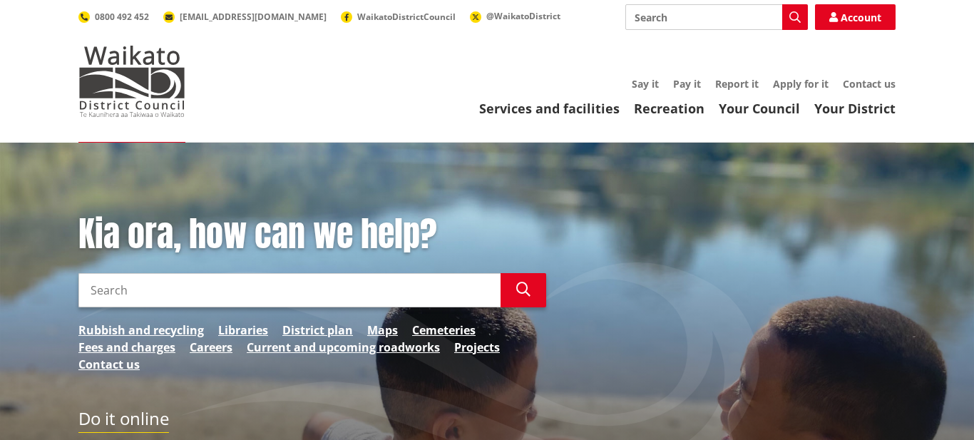
click at [152, 284] on input "Search" at bounding box center [289, 290] width 422 height 34
type input "dog registration"
click at [520, 294] on icon "button" at bounding box center [523, 289] width 14 height 14
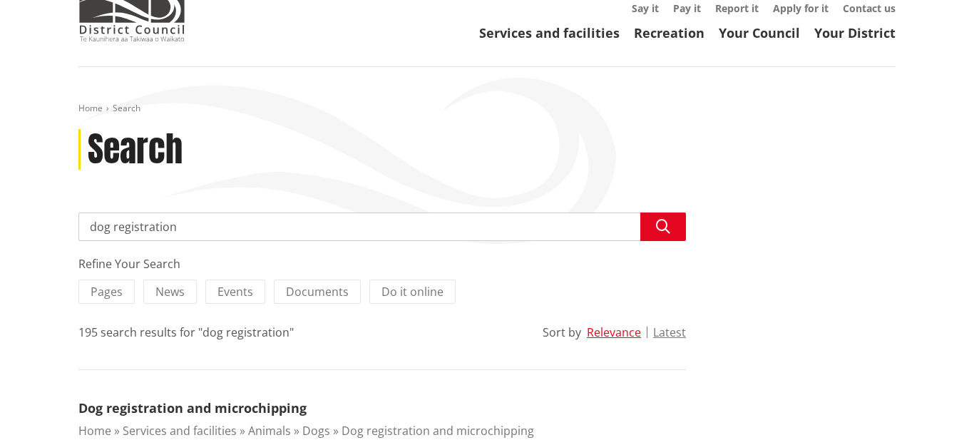
scroll to position [83, 0]
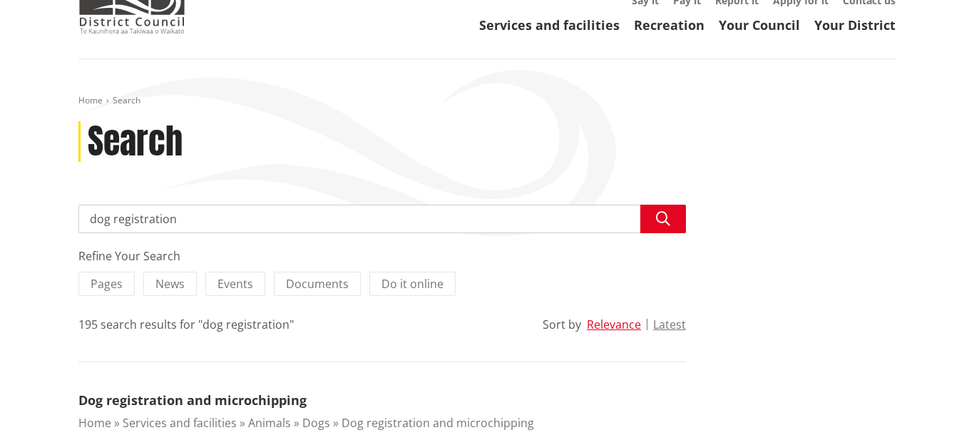
click at [90, 221] on input "dog registration" at bounding box center [381, 219] width 607 height 29
type input "cost of dog registration"
click at [656, 220] on icon "button" at bounding box center [663, 219] width 14 height 14
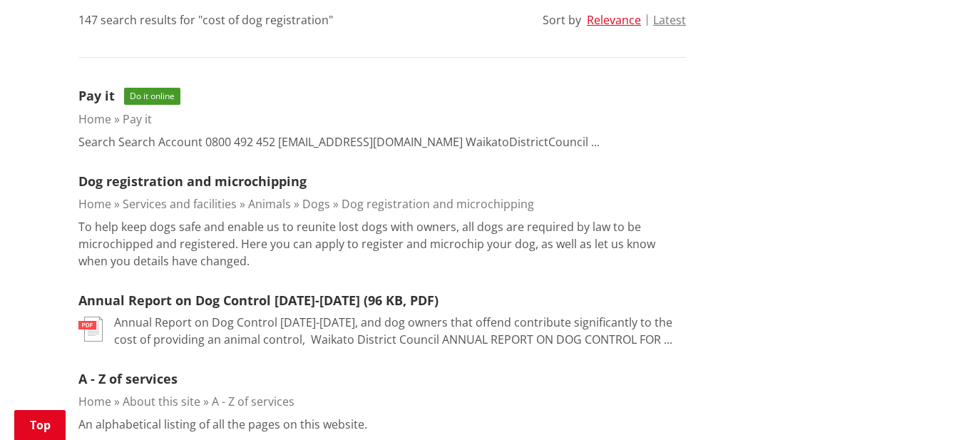
scroll to position [388, 0]
click at [233, 178] on link "Dog registration and microchipping" at bounding box center [192, 180] width 228 height 17
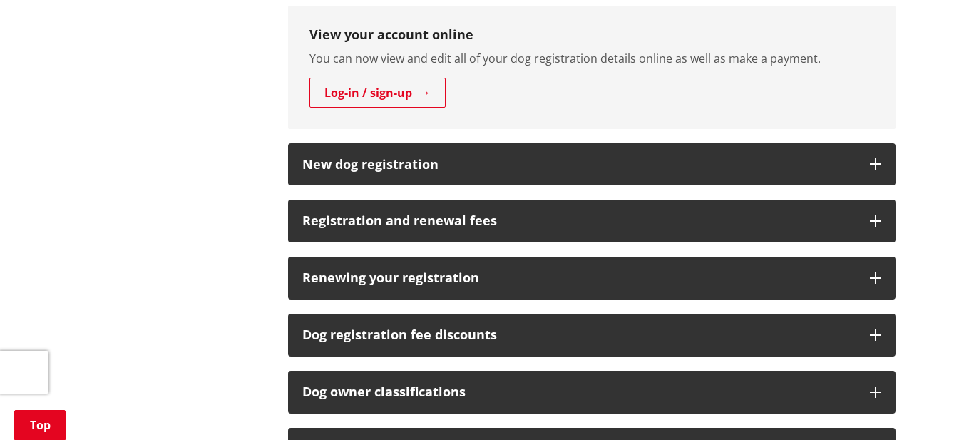
scroll to position [743, 0]
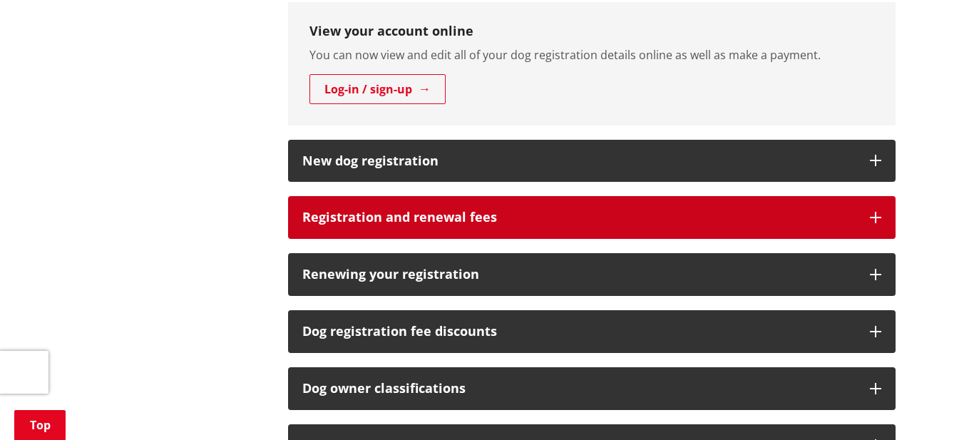
click at [863, 216] on button "Registration and renewal fees" at bounding box center [591, 217] width 607 height 43
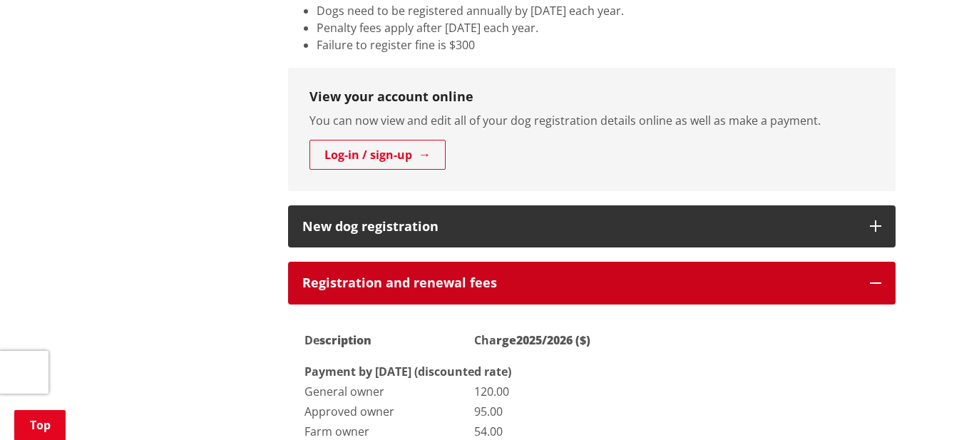
scroll to position [679, 0]
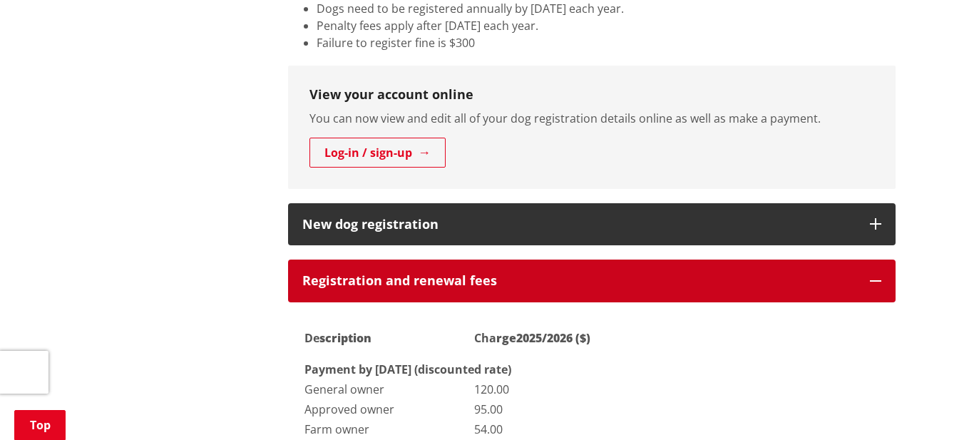
click at [376, 287] on button "Registration and renewal fees" at bounding box center [591, 280] width 607 height 43
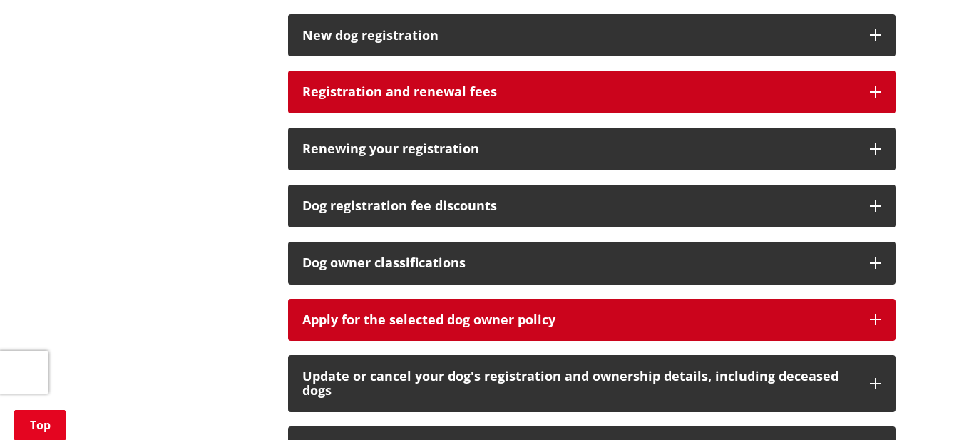
scroll to position [847, 0]
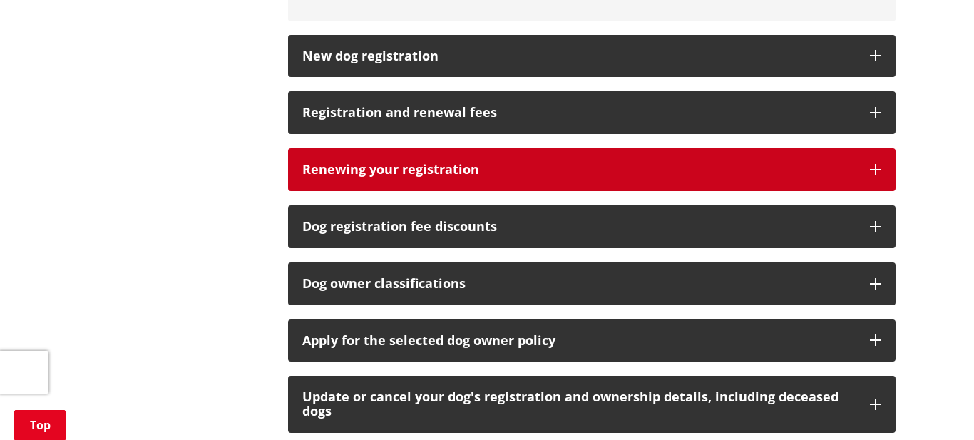
click at [426, 168] on h3 "Renewing your registration" at bounding box center [578, 170] width 553 height 14
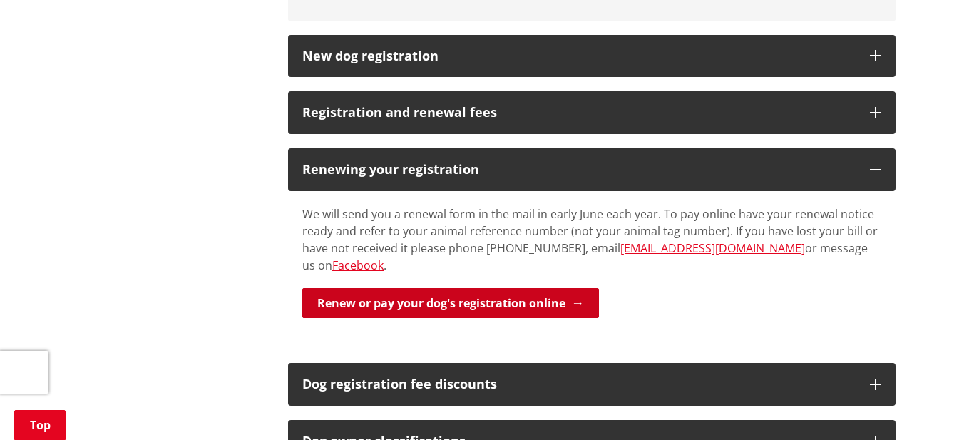
click at [447, 288] on link "Renew or pay your dog's registration online" at bounding box center [450, 303] width 297 height 30
